Goal: Task Accomplishment & Management: Use online tool/utility

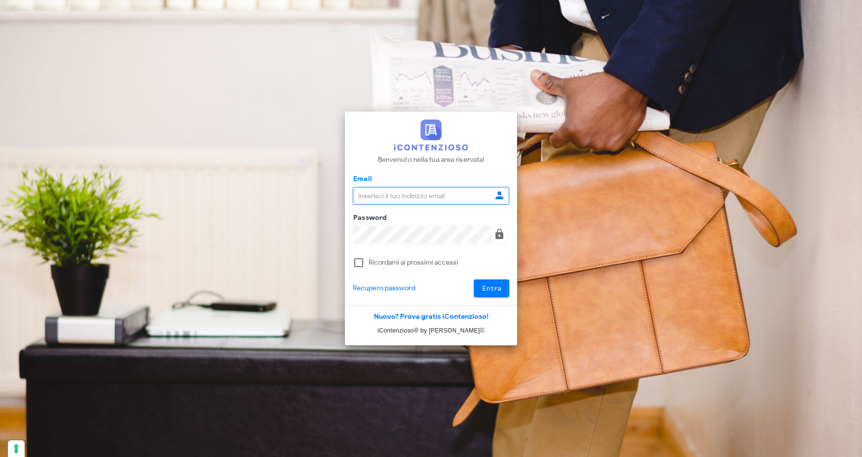
type input "[EMAIL_ADDRESS][DOMAIN_NAME]"
click at [493, 291] on span "Entra" at bounding box center [491, 288] width 20 height 8
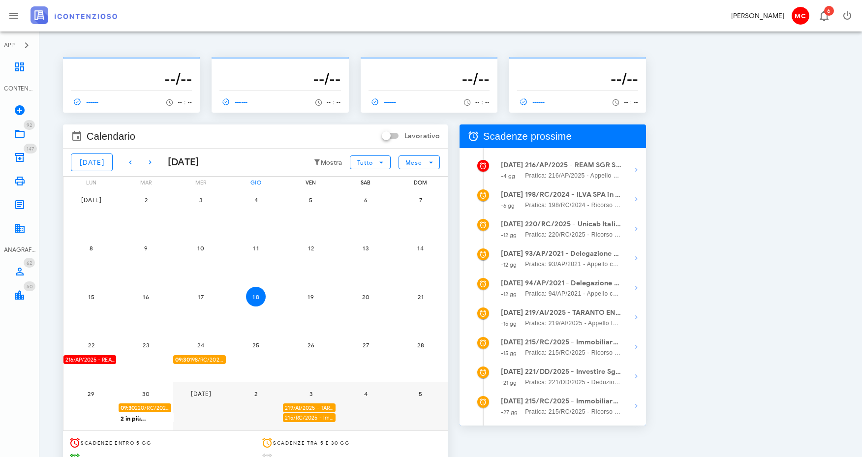
click at [101, 362] on div "216/AP/2025 - REAM SGR S.p.A. - FONDO Piemonte Case - Deposita la Costituzione …" at bounding box center [89, 359] width 53 height 9
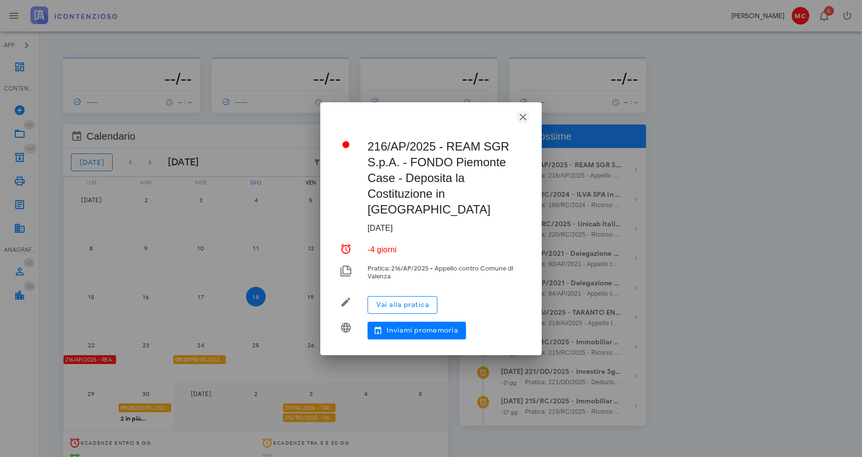
click at [524, 123] on icon "button" at bounding box center [523, 117] width 12 height 12
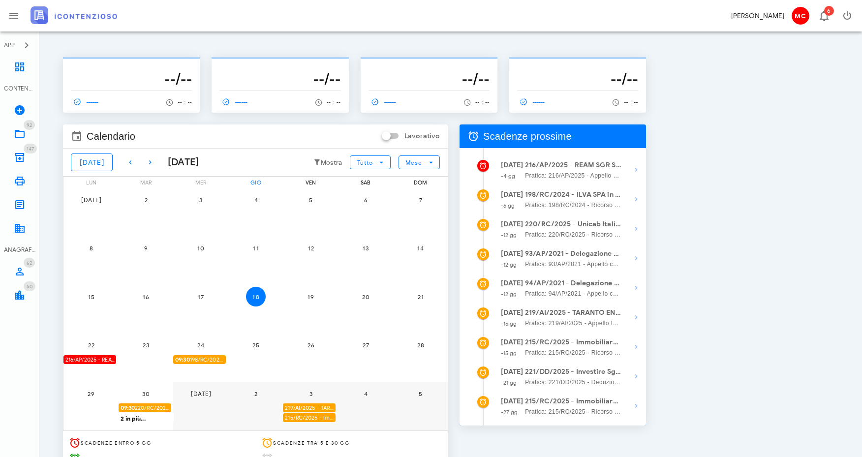
click at [211, 360] on span "09:30 198/RC/2024 - ILVA SPA in Amministrazione Straordinaria - Presentarsi in …" at bounding box center [200, 359] width 51 height 9
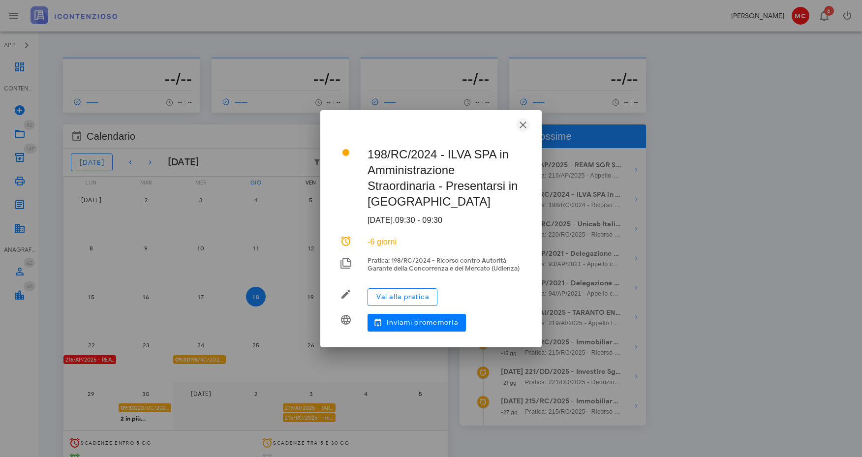
click at [522, 121] on icon "button" at bounding box center [523, 125] width 12 height 12
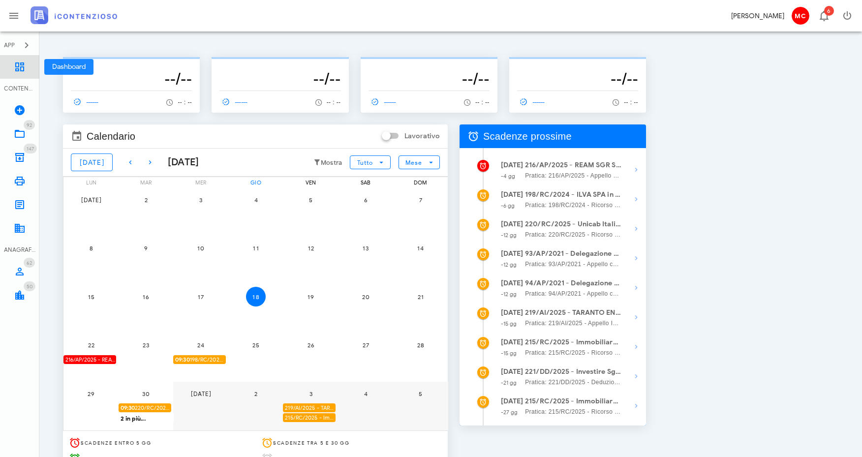
click at [13, 66] on link "Dashboard" at bounding box center [19, 67] width 39 height 24
click at [19, 138] on icon at bounding box center [20, 134] width 12 height 12
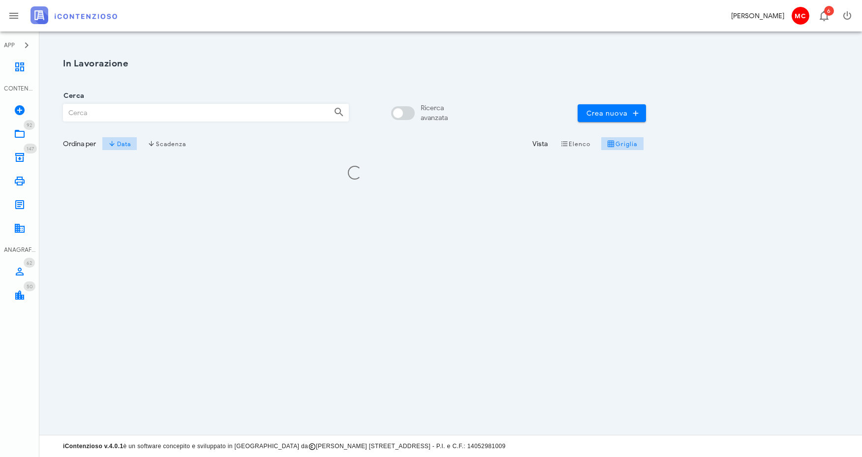
click at [233, 112] on input "Cerca" at bounding box center [194, 112] width 262 height 17
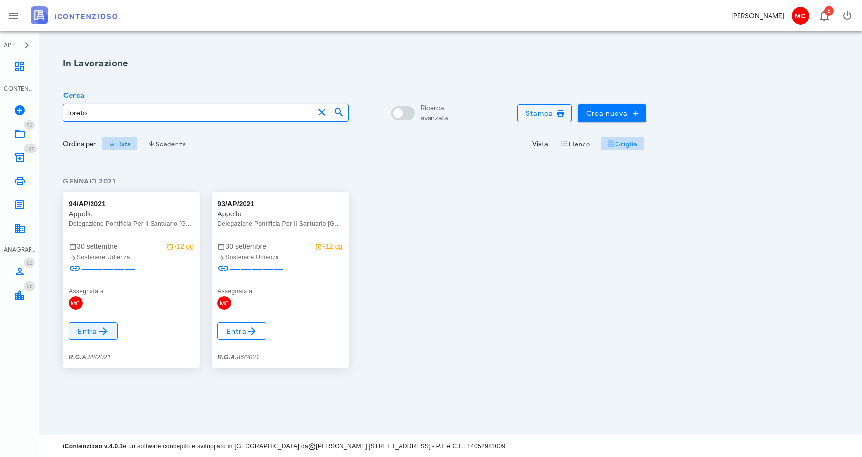
type input "loreto"
click at [99, 331] on icon at bounding box center [103, 331] width 12 height 12
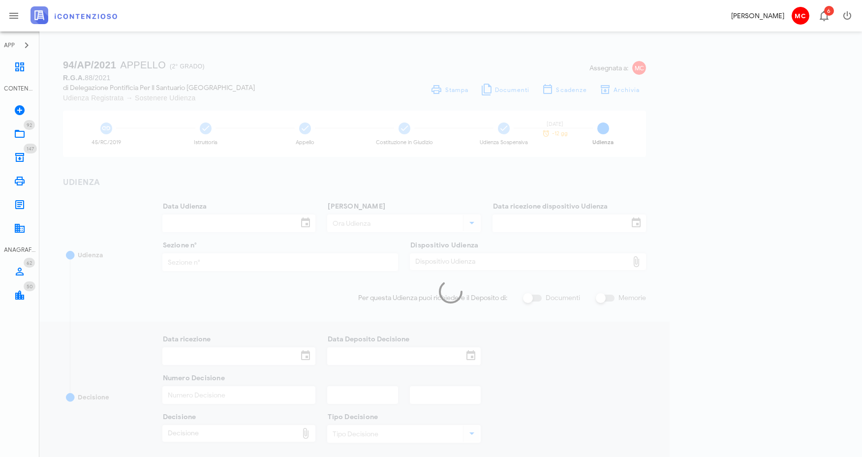
type input "30/09/2025"
type input "15:30"
type input "10/07/2025"
type input "4"
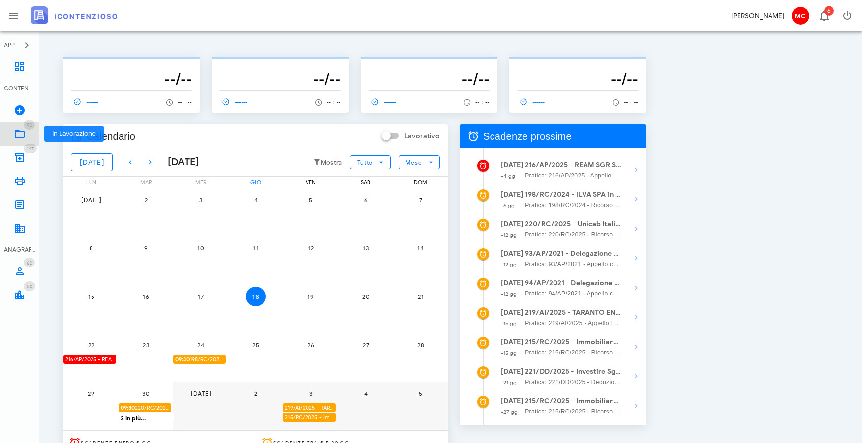
click at [19, 133] on icon at bounding box center [20, 134] width 12 height 12
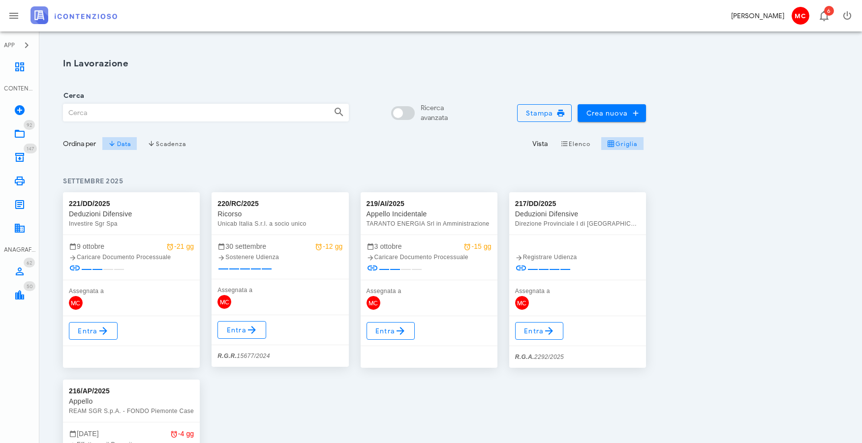
click at [157, 113] on input "Cerca" at bounding box center [194, 112] width 262 height 17
click at [205, 111] on input "Cerca" at bounding box center [193, 112] width 262 height 17
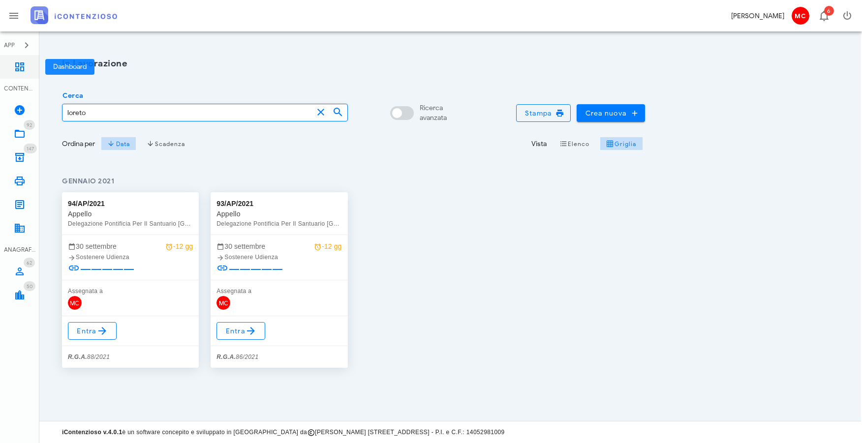
type input "loreto"
click at [13, 65] on link "Dashboard" at bounding box center [19, 67] width 39 height 24
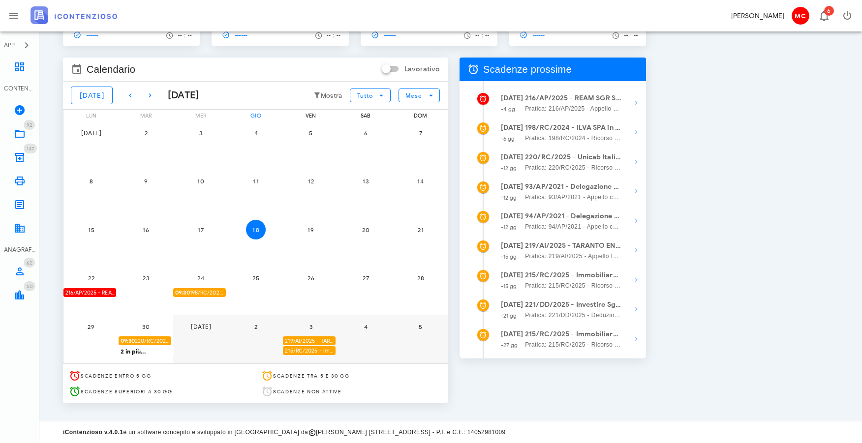
scroll to position [67, 0]
click at [635, 162] on icon "button" at bounding box center [636, 162] width 12 height 12
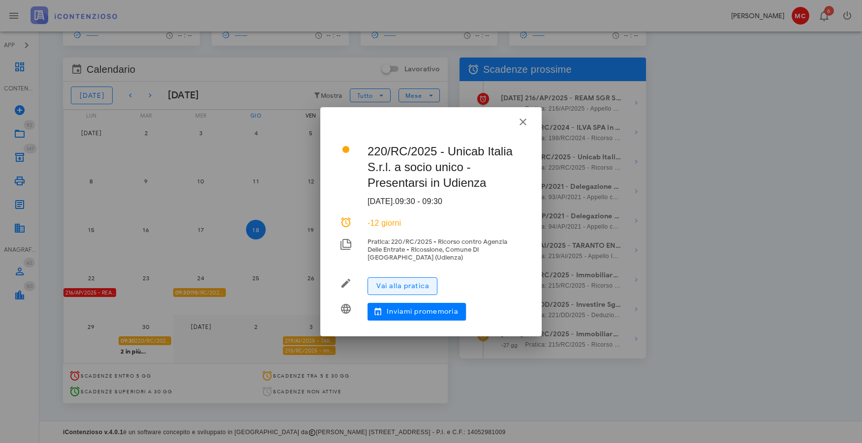
click at [420, 289] on span "Vai alla pratica" at bounding box center [402, 286] width 53 height 8
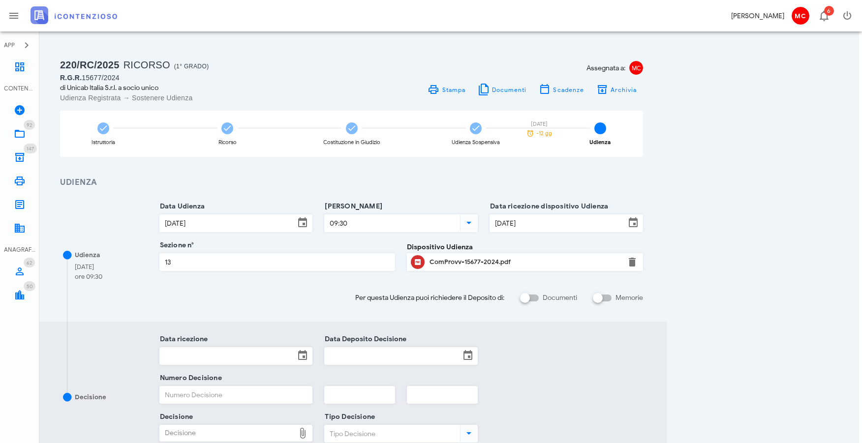
scroll to position [0, 3]
click at [121, 123] on div "Istruttoria" at bounding box center [103, 134] width 86 height 46
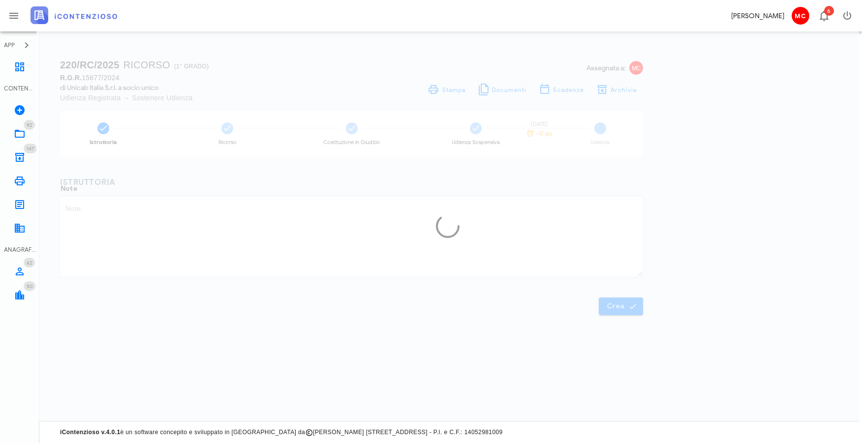
type textarea "Intimazione di pagamento TARES-TARI 2013-2018 per l'immobile di via Nazionale"
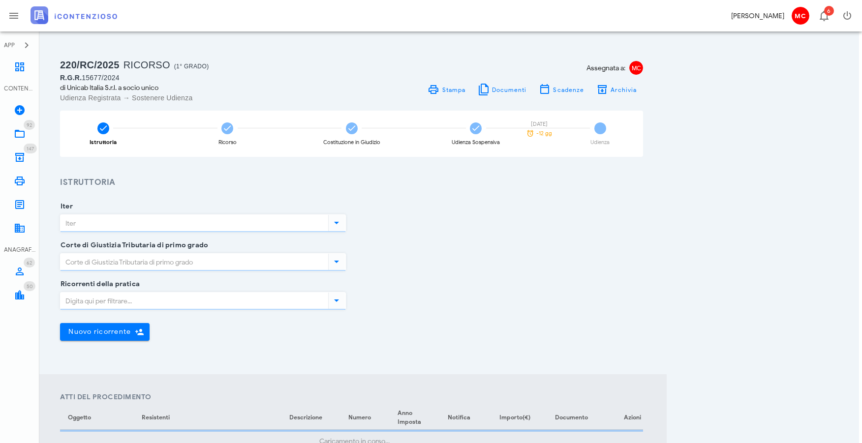
type input "Ricorso"
type input "Roma"
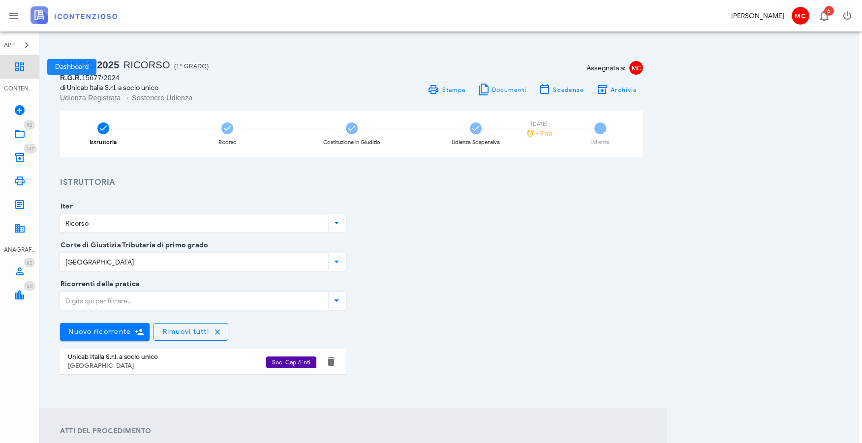
click at [16, 67] on icon at bounding box center [20, 67] width 12 height 12
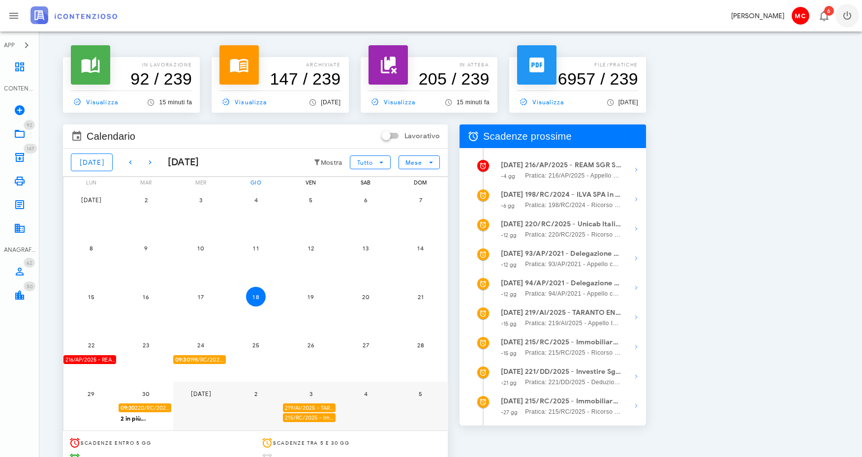
click at [849, 15] on icon "button" at bounding box center [847, 16] width 12 height 12
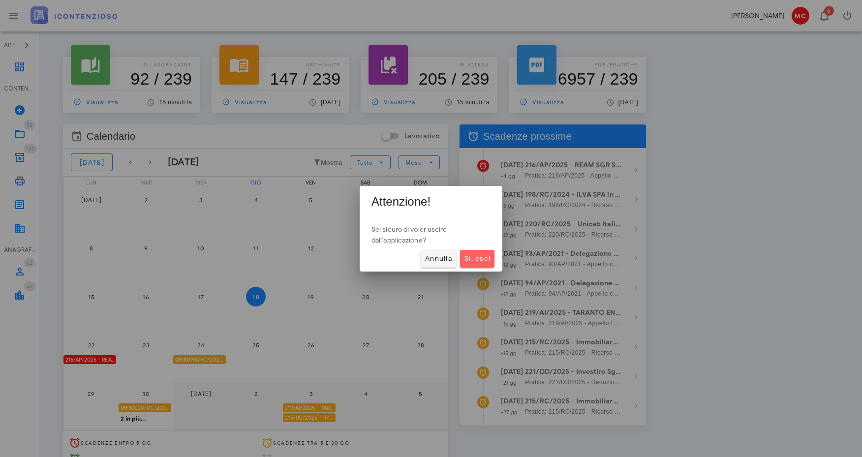
click at [468, 260] on span "Sì, esci" at bounding box center [477, 258] width 27 height 8
